Goal: Information Seeking & Learning: Learn about a topic

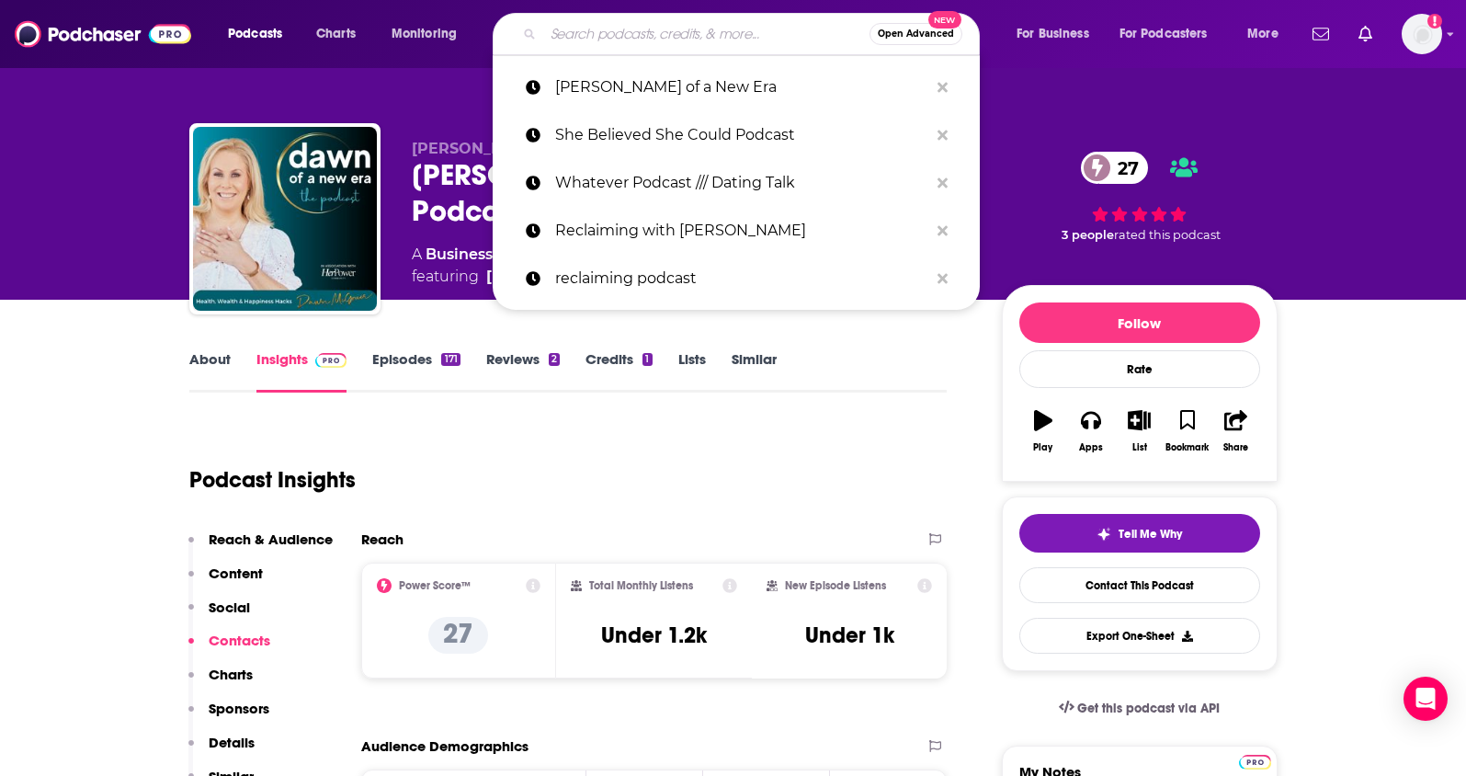
click at [573, 43] on input "Search podcasts, credits, & more..." at bounding box center [706, 33] width 326 height 29
click at [633, 195] on p "Whatever Podcast /// Dating Talk" at bounding box center [741, 183] width 373 height 48
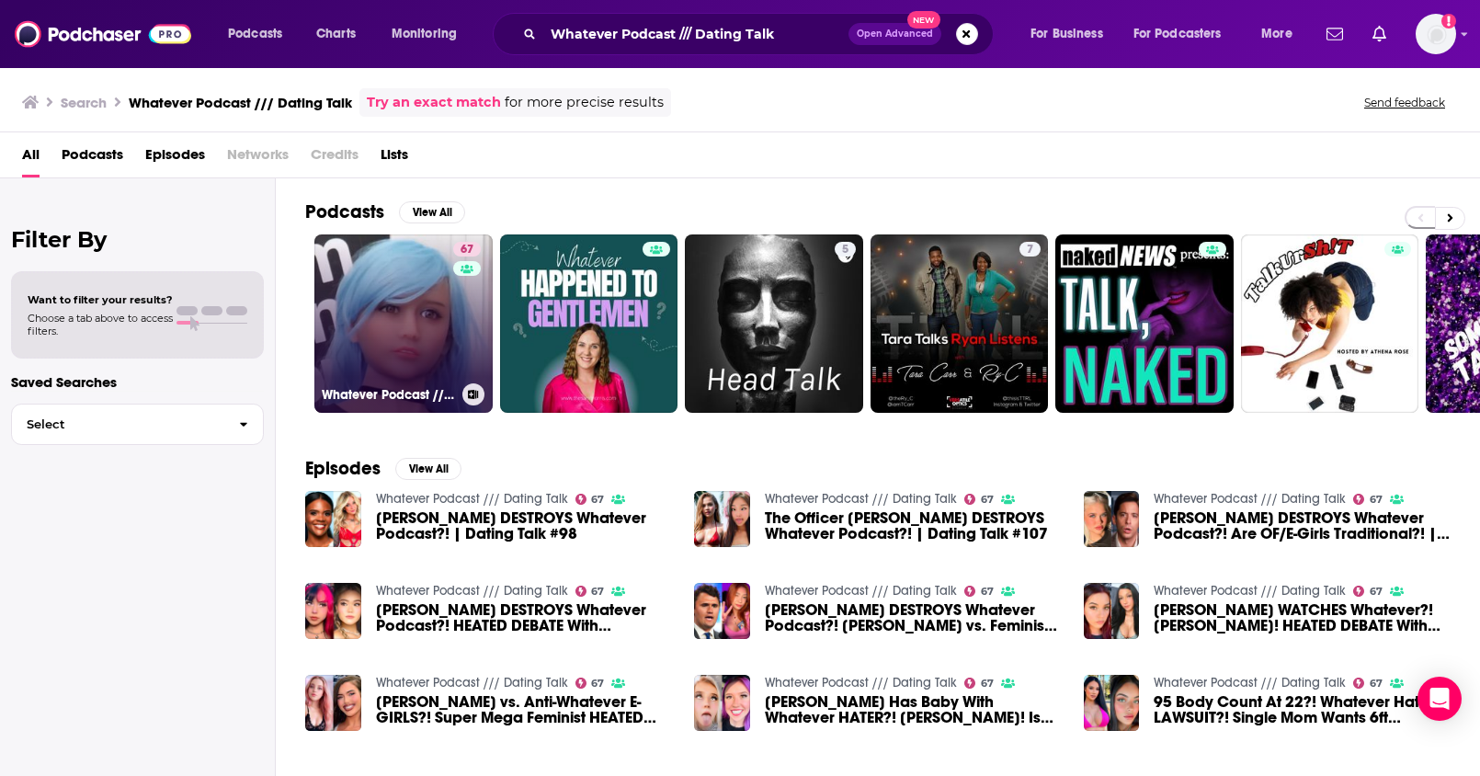
click at [390, 289] on link "67 Whatever Podcast /// Dating Talk" at bounding box center [403, 323] width 178 height 178
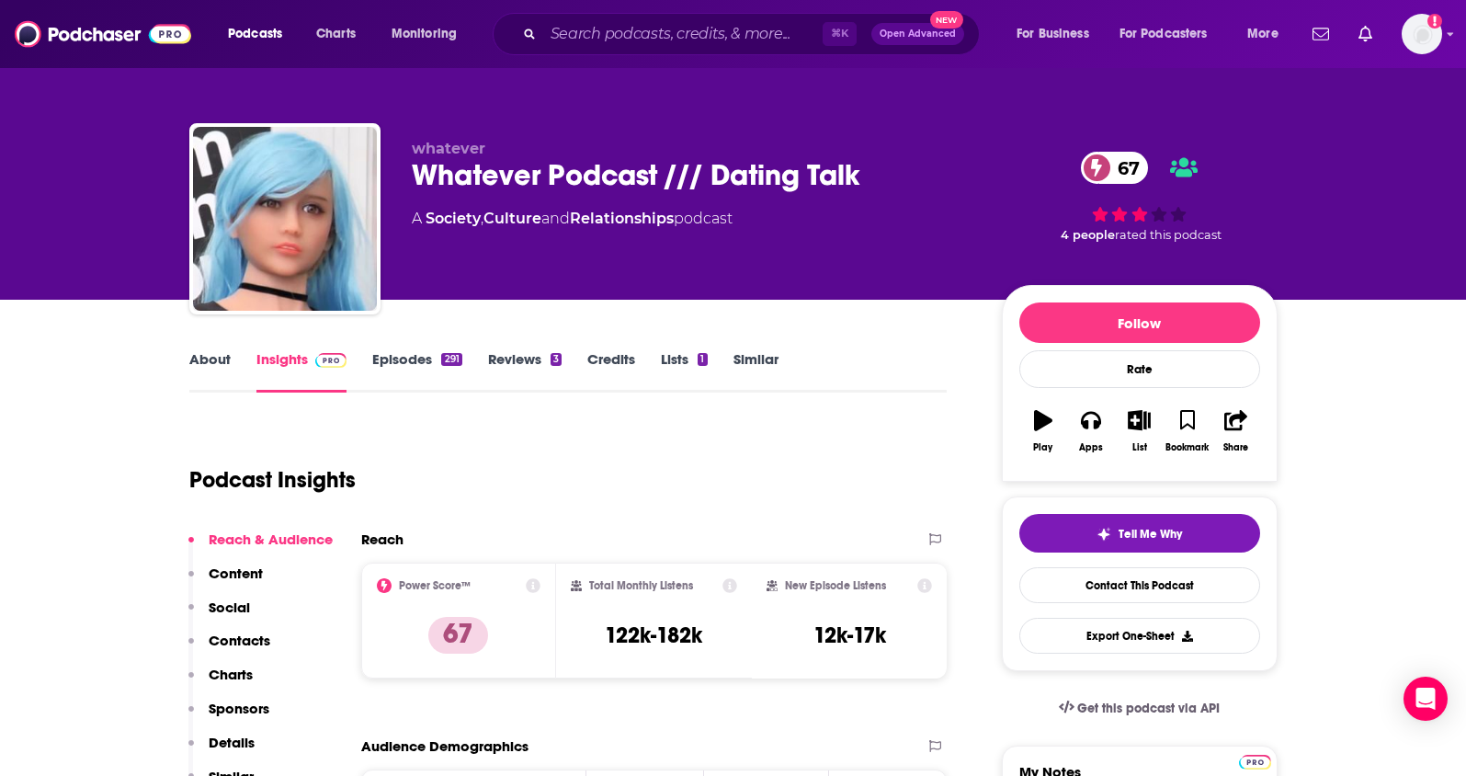
click at [437, 351] on link "Episodes 291" at bounding box center [416, 371] width 89 height 42
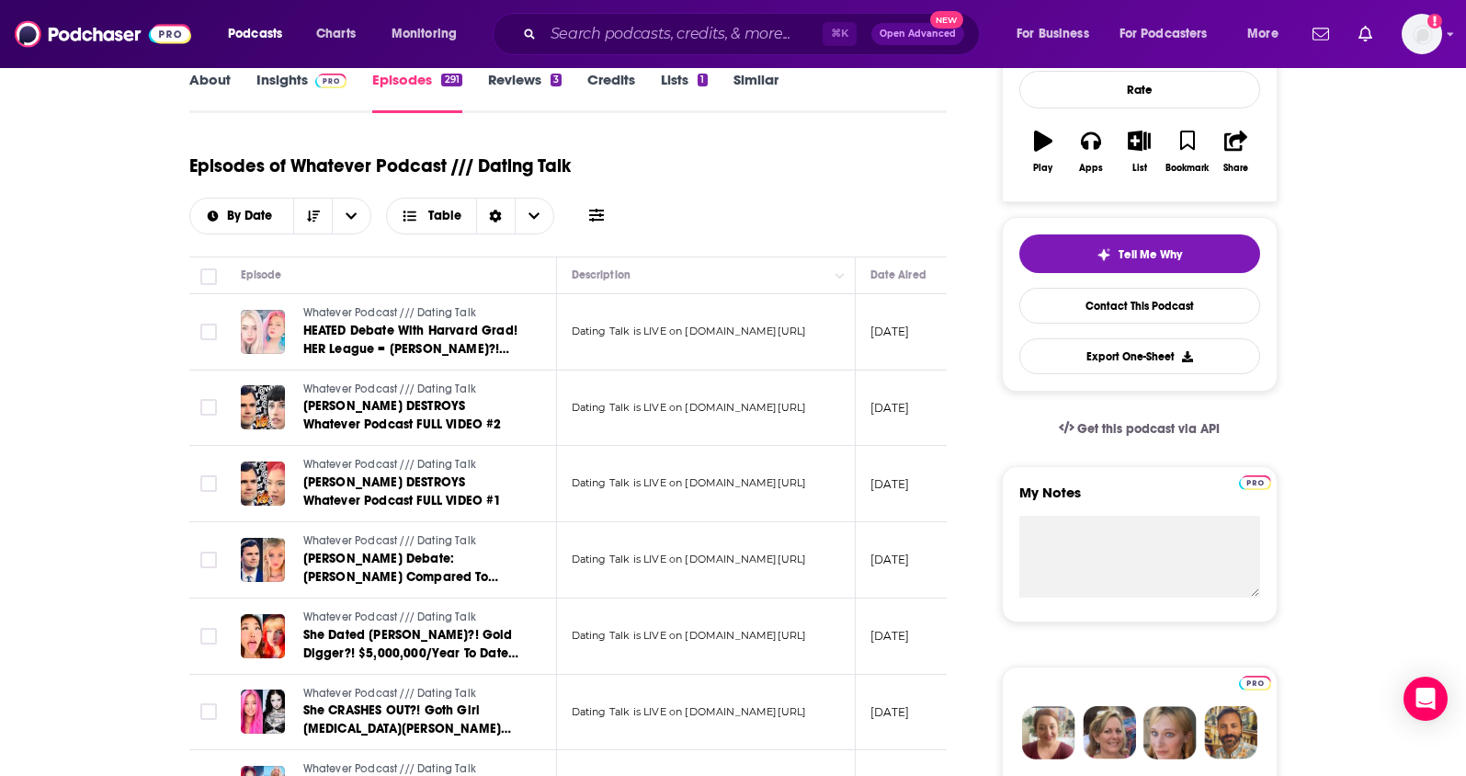
scroll to position [289, 0]
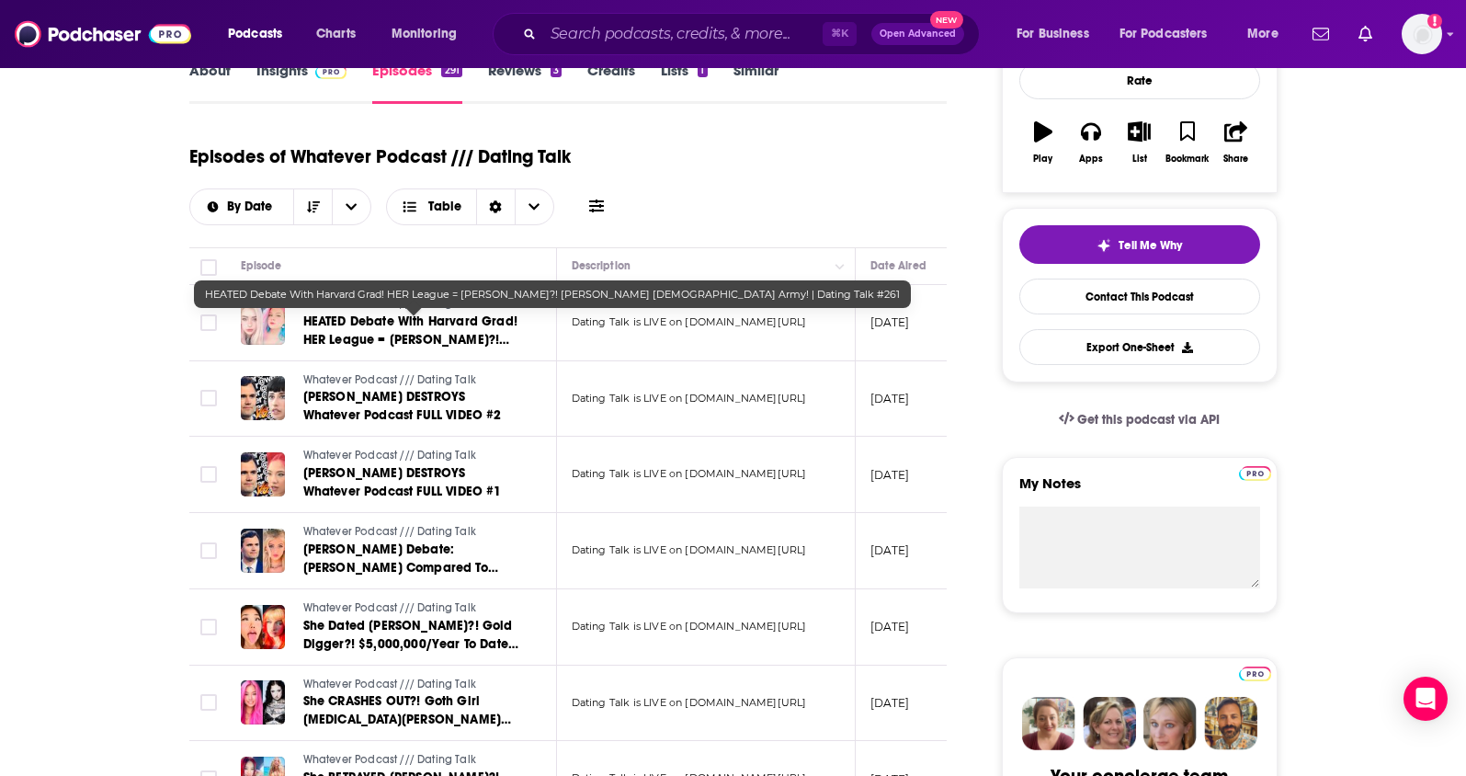
click at [438, 324] on span "HEATED Debate With Harvard Grad! HER League = [PERSON_NAME]?! [PERSON_NAME] [DE…" at bounding box center [410, 357] width 214 height 89
